Goal: Task Accomplishment & Management: Use online tool/utility

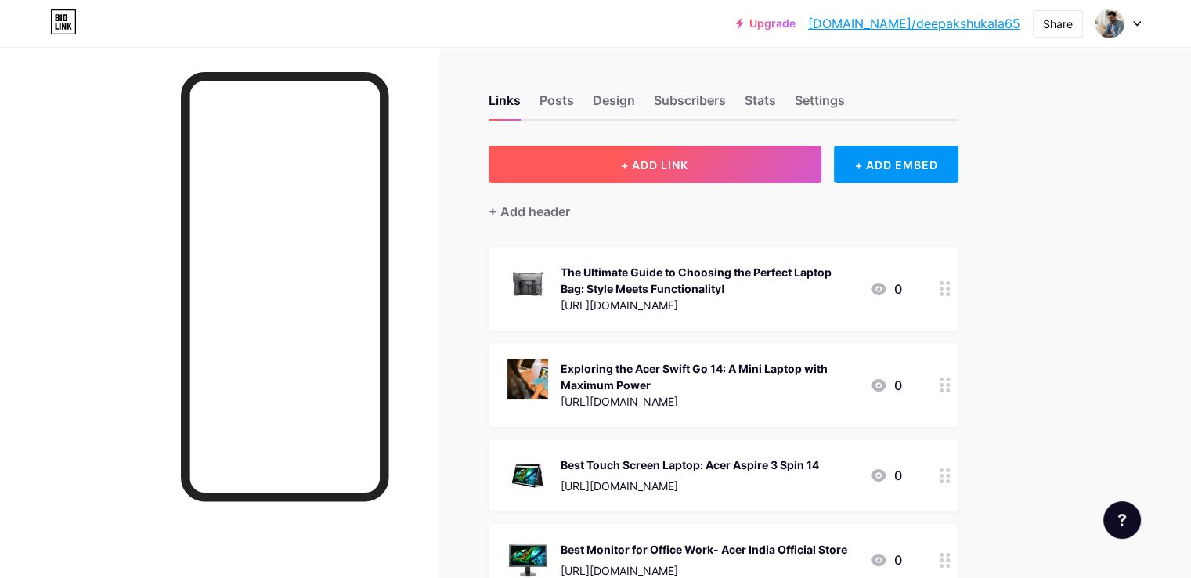
click at [717, 173] on button "+ ADD LINK" at bounding box center [654, 165] width 333 height 38
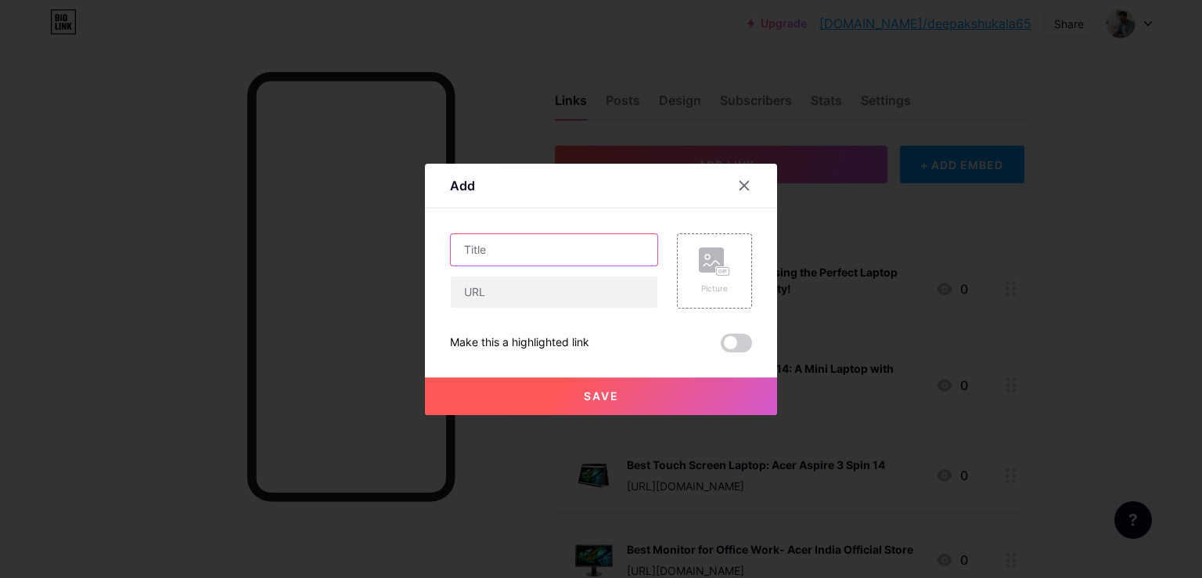
click at [474, 251] on input "text" at bounding box center [554, 249] width 207 height 31
paste input "Work, Play, Create: How an All in One PC Simplifies Your Digital Life"
type input "Work, Play, Create: How an All in One PC Simplifies Your Digital Life"
drag, startPoint x: 476, startPoint y: 290, endPoint x: 490, endPoint y: 403, distance: 114.4
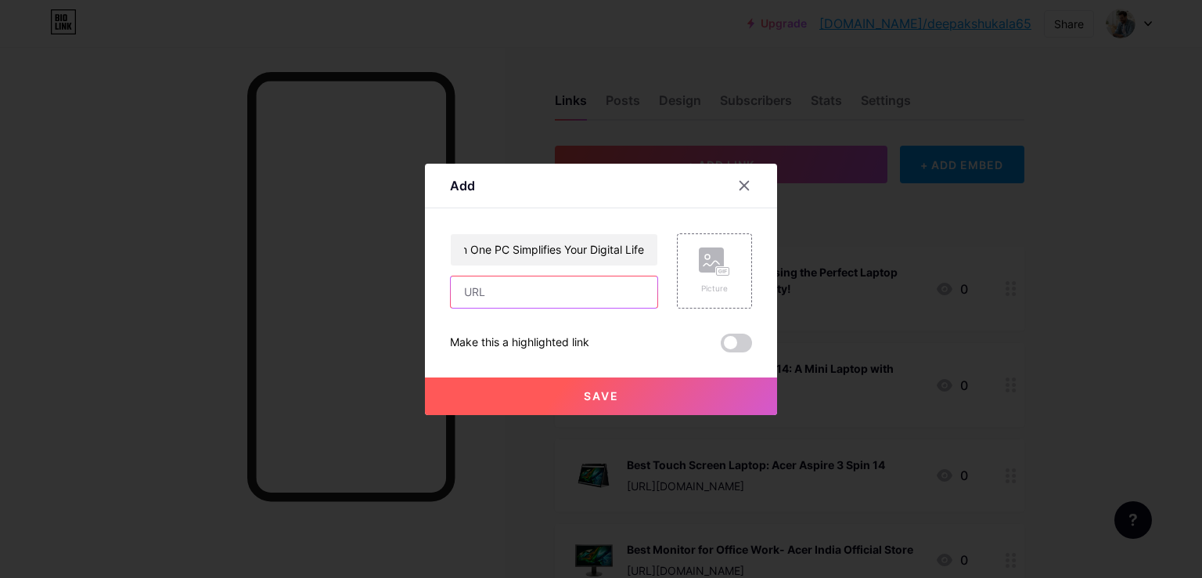
click at [476, 290] on input "text" at bounding box center [554, 291] width 207 height 31
click at [511, 297] on input "text" at bounding box center [554, 291] width 207 height 31
paste input "[URL][DOMAIN_NAME]"
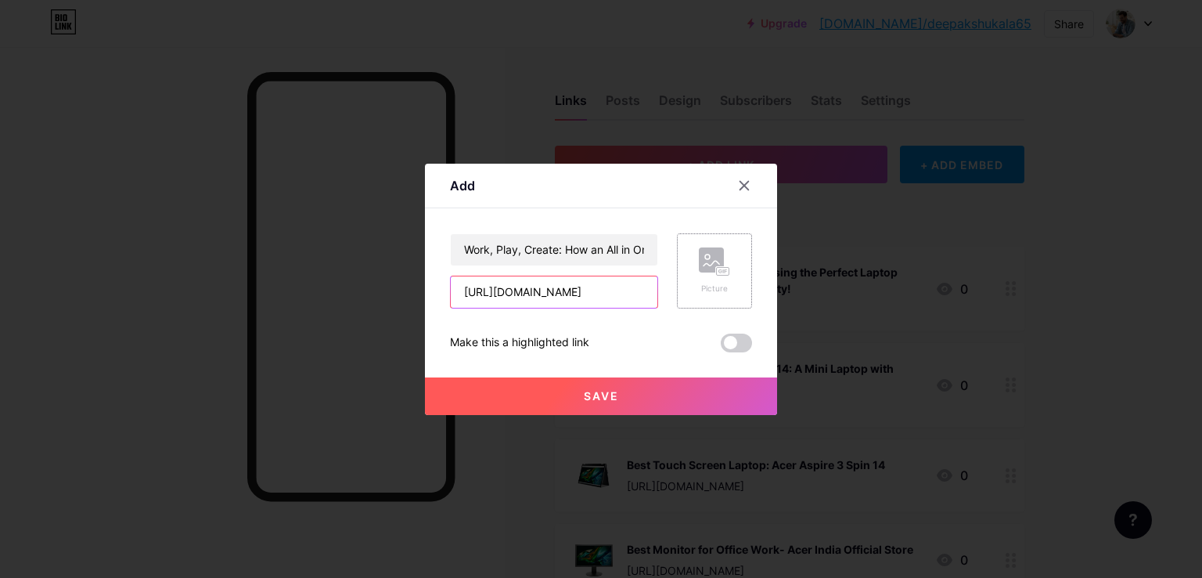
type input "[URL][DOMAIN_NAME]"
click at [704, 273] on icon at bounding box center [714, 261] width 31 height 29
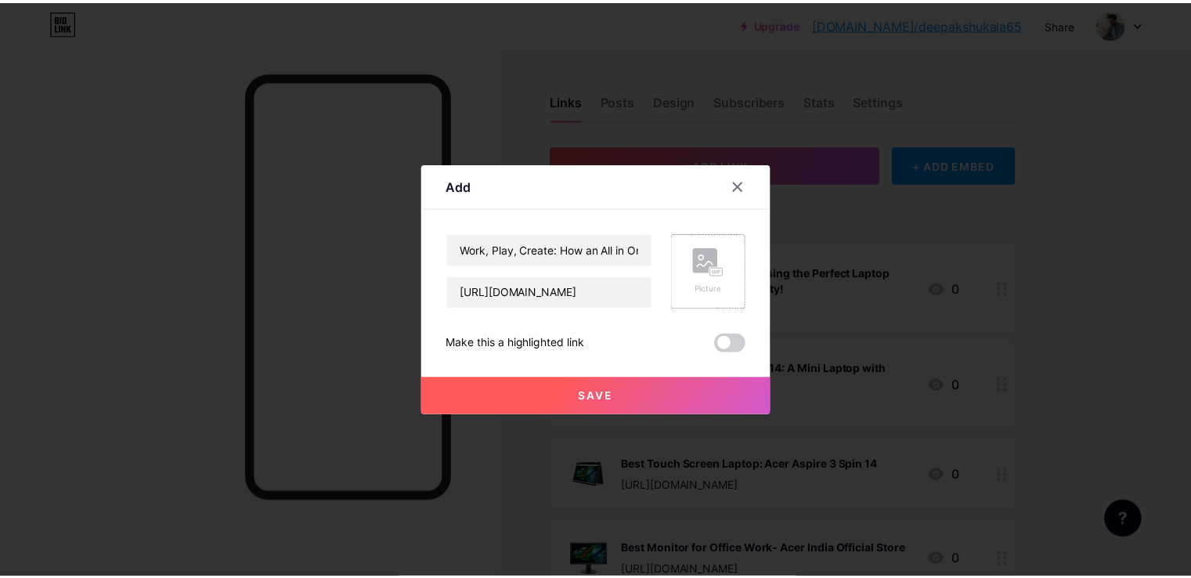
scroll to position [0, 0]
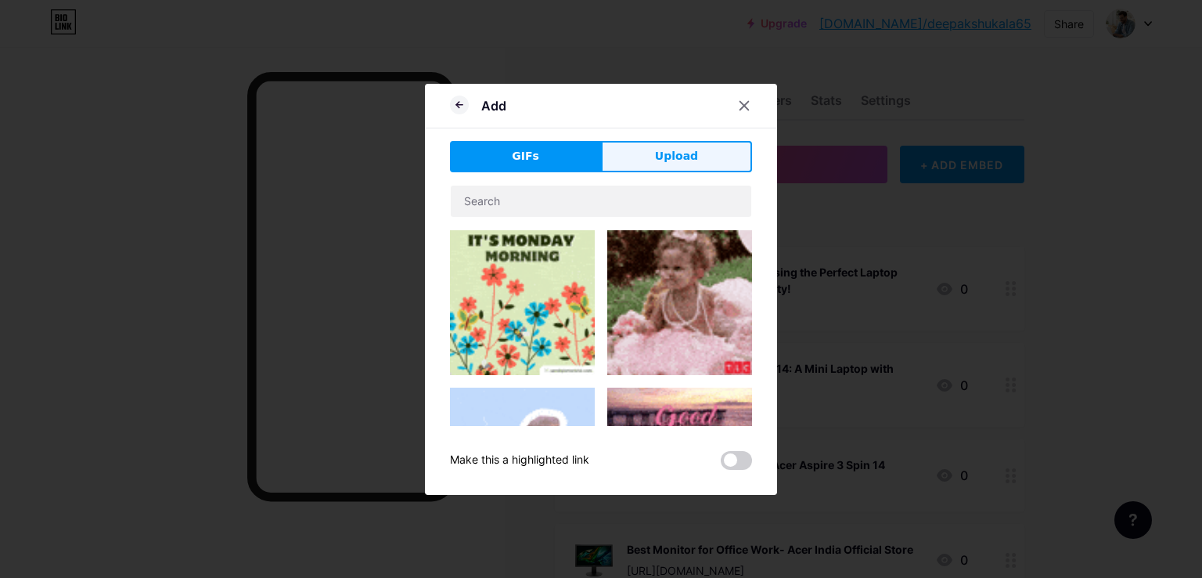
click at [692, 142] on button "Upload" at bounding box center [676, 156] width 151 height 31
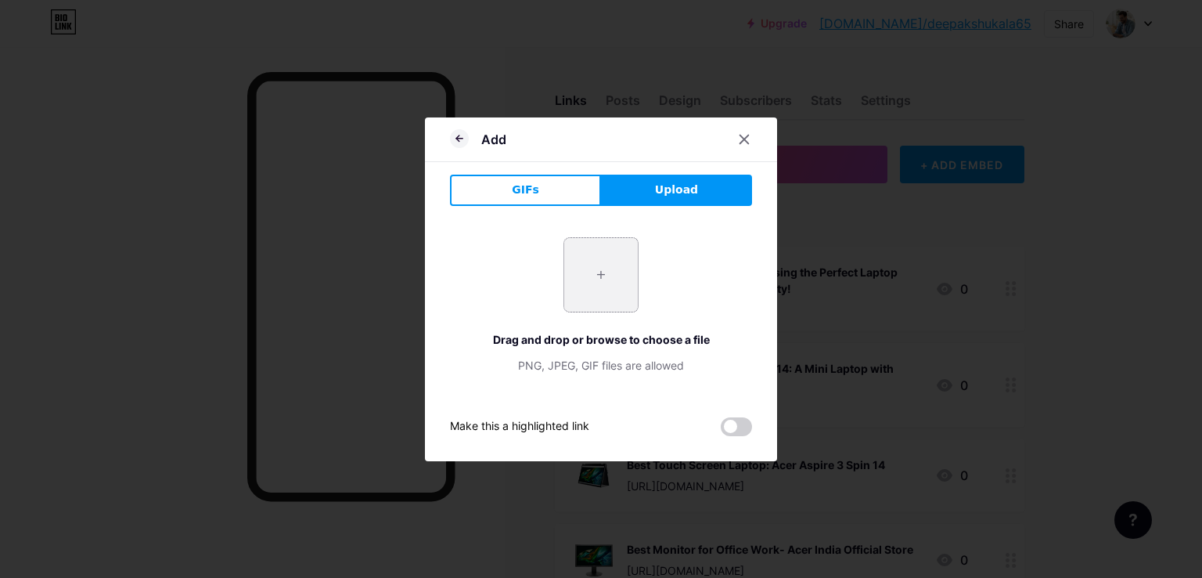
click at [594, 276] on input "file" at bounding box center [601, 275] width 74 height 74
type input "C:\fakepath\00_um.wx2si.003.jpg"
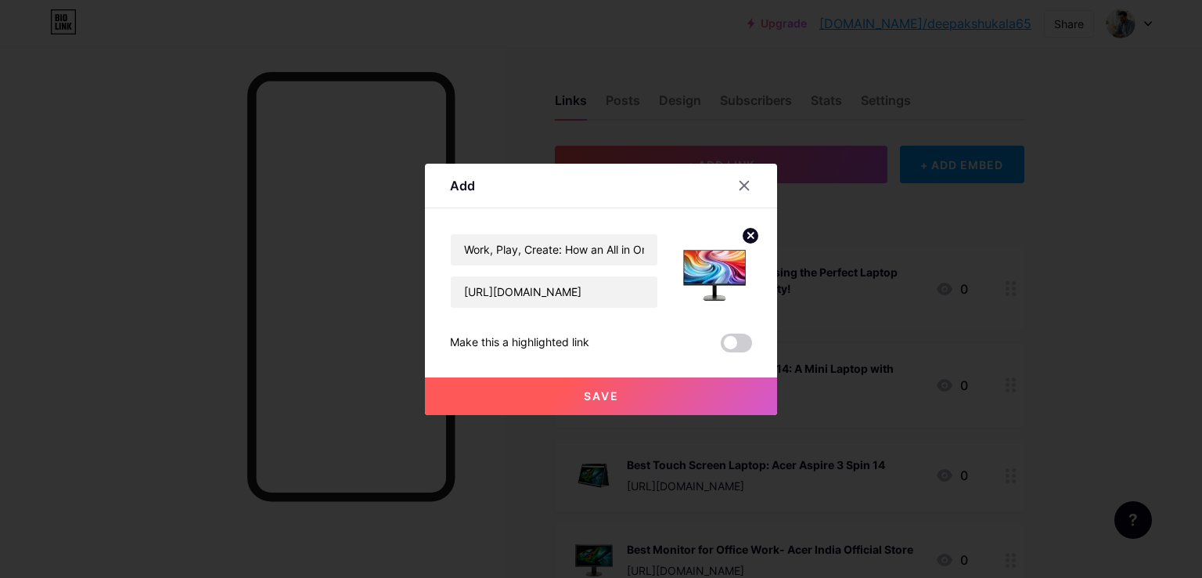
click at [601, 406] on button "Save" at bounding box center [601, 396] width 352 height 38
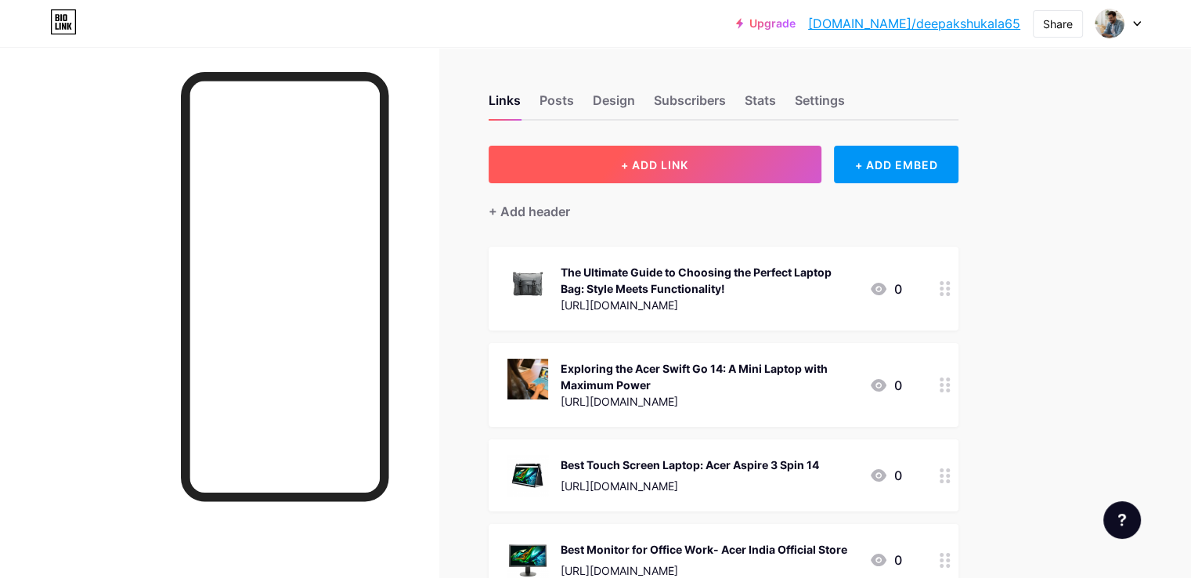
click at [688, 167] on span "+ ADD LINK" at bounding box center [654, 164] width 67 height 13
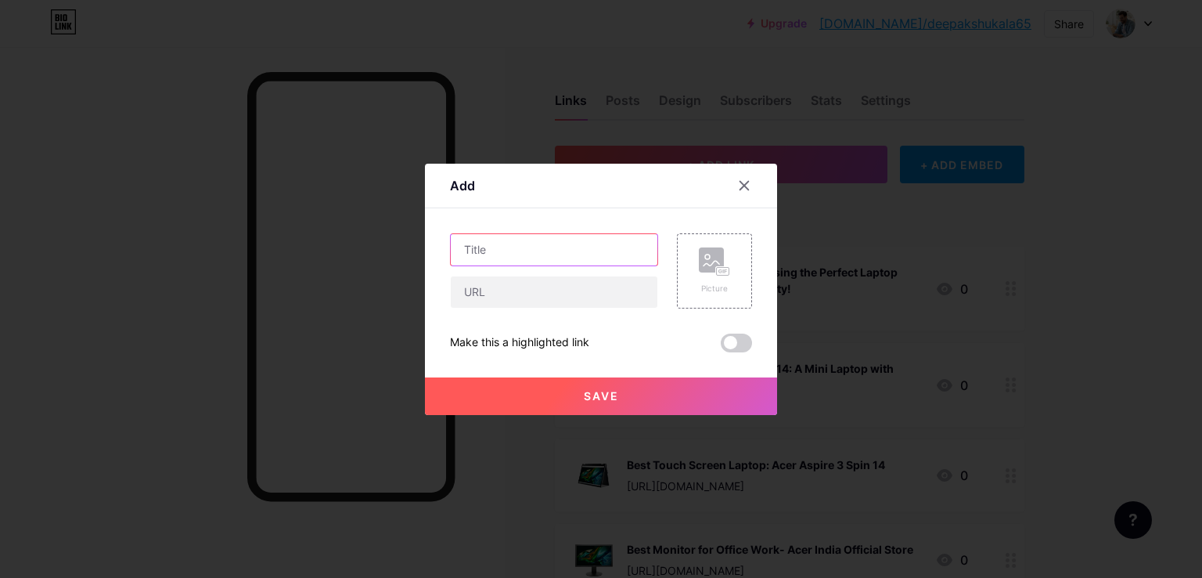
click at [470, 250] on input "text" at bounding box center [554, 249] width 207 height 31
paste input "Business Laptop | Acer India Official Store"
type input "Business Laptop | Acer India Official Store"
click at [488, 292] on input "text" at bounding box center [554, 291] width 207 height 31
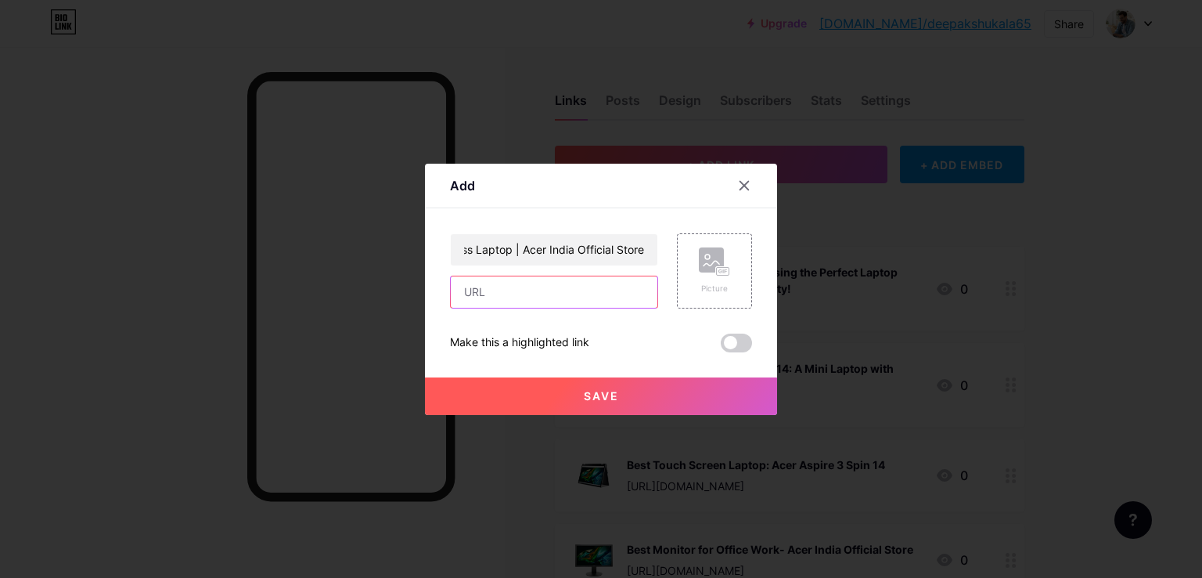
scroll to position [0, 0]
click at [492, 294] on input "text" at bounding box center [554, 291] width 207 height 31
paste input "https://store.acer.com/en-in/laptops/business"
type input "https://store.acer.com/en-in/laptops/business"
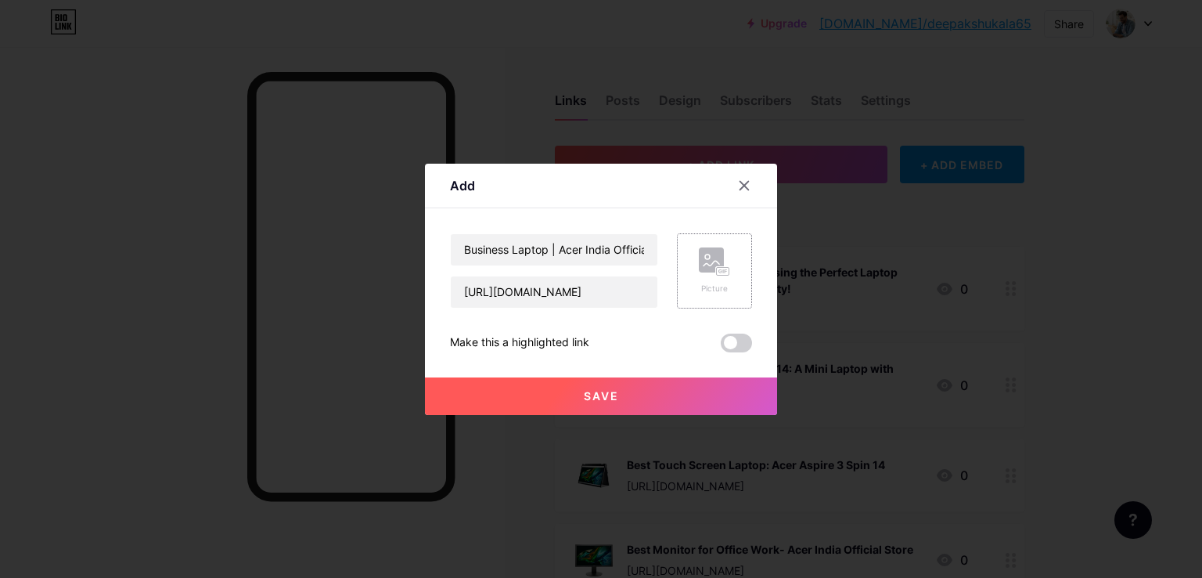
click at [726, 267] on rect at bounding box center [723, 271] width 13 height 8
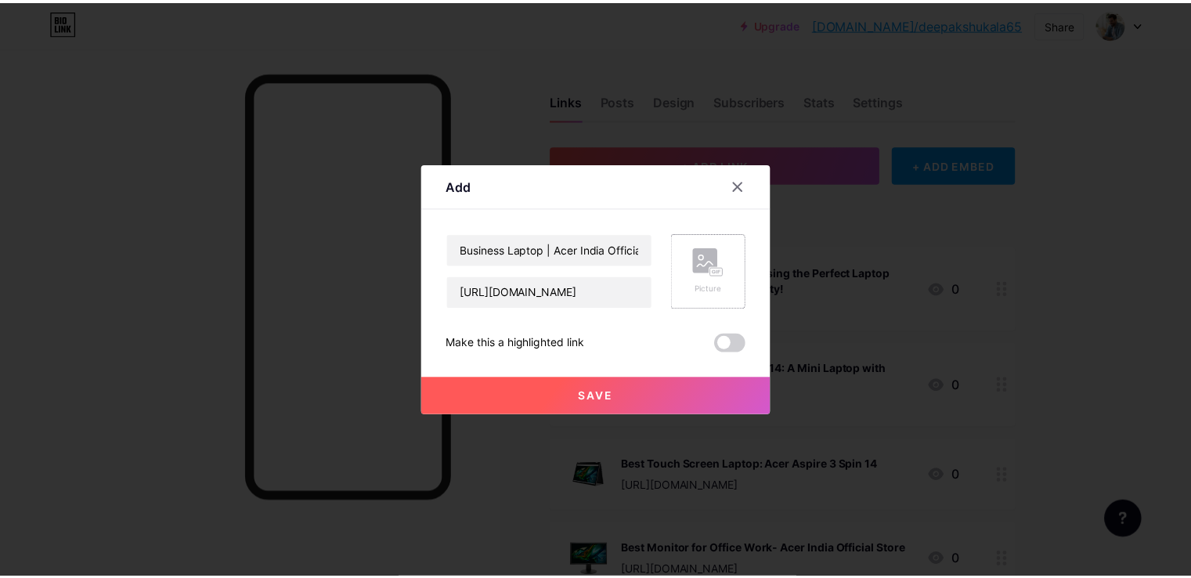
scroll to position [0, 0]
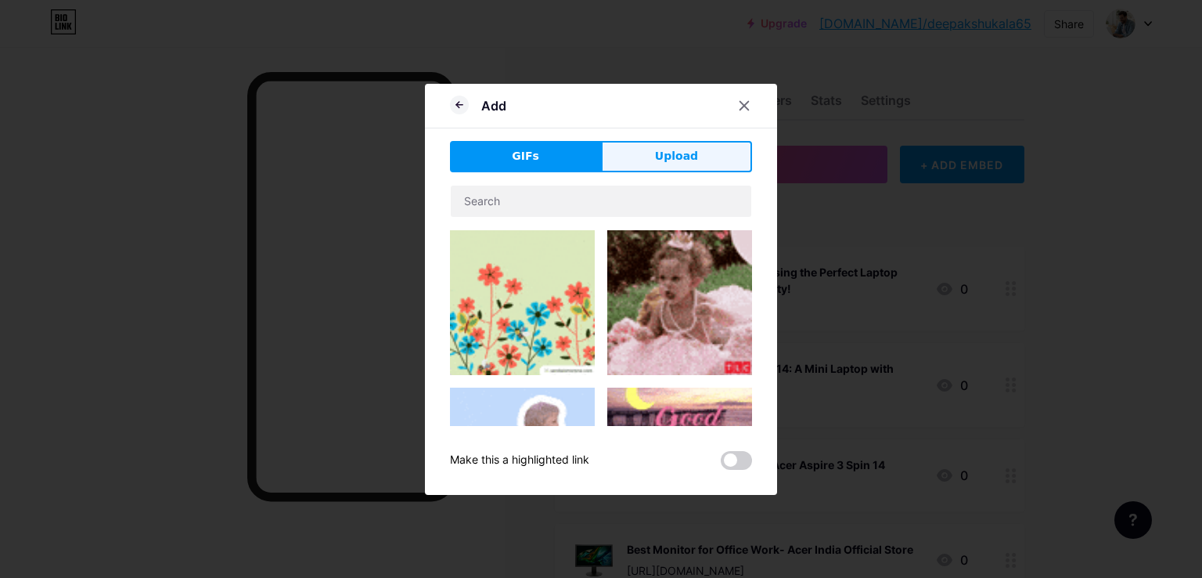
click at [666, 144] on button "Upload" at bounding box center [676, 156] width 151 height 31
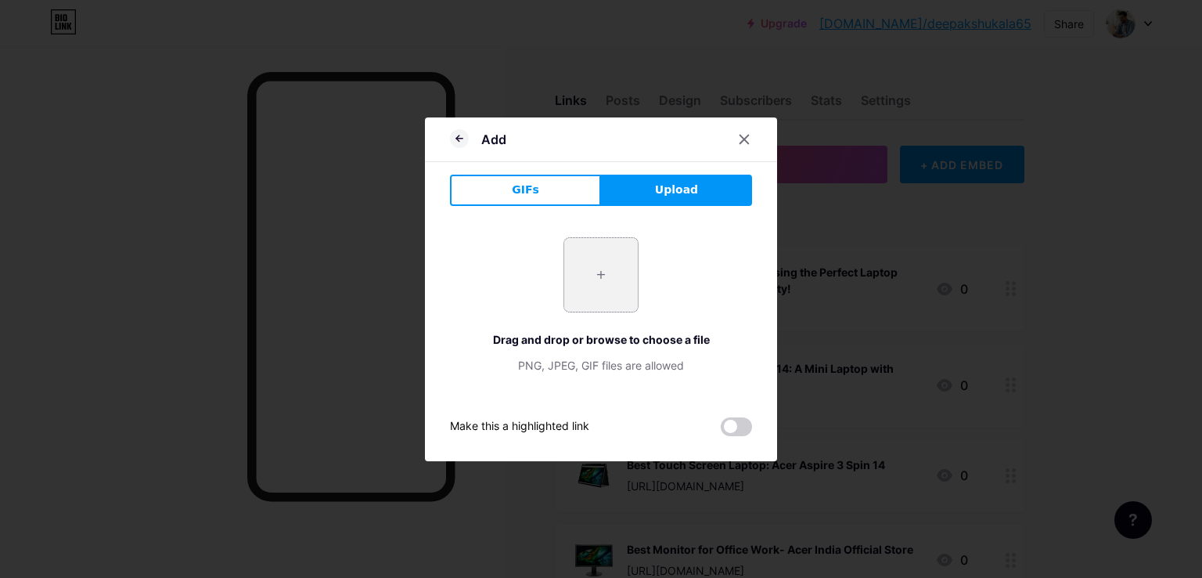
click at [596, 270] on input "file" at bounding box center [601, 275] width 74 height 74
type input "C:\fakepath\000_un.343si.006_1_2_1_1_1_1.jpg"
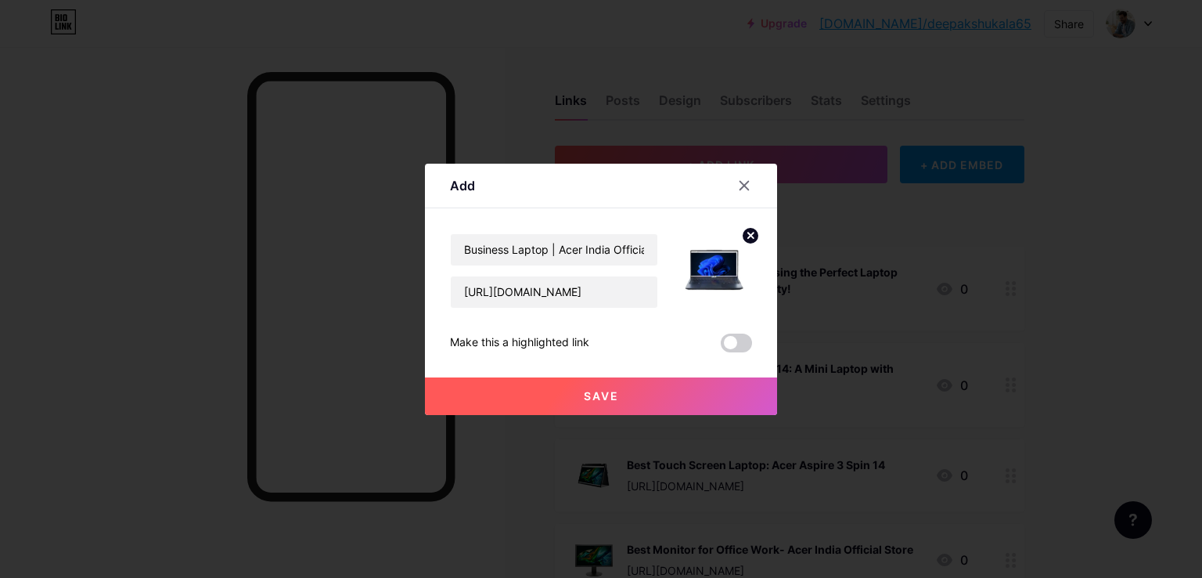
click at [592, 402] on button "Save" at bounding box center [601, 396] width 352 height 38
